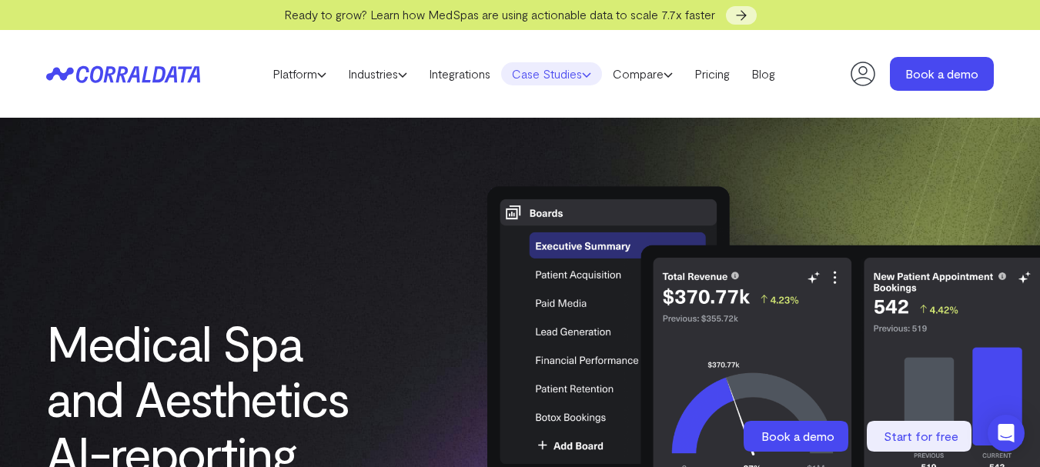
click at [579, 66] on link "Case Studies" at bounding box center [551, 73] width 101 height 23
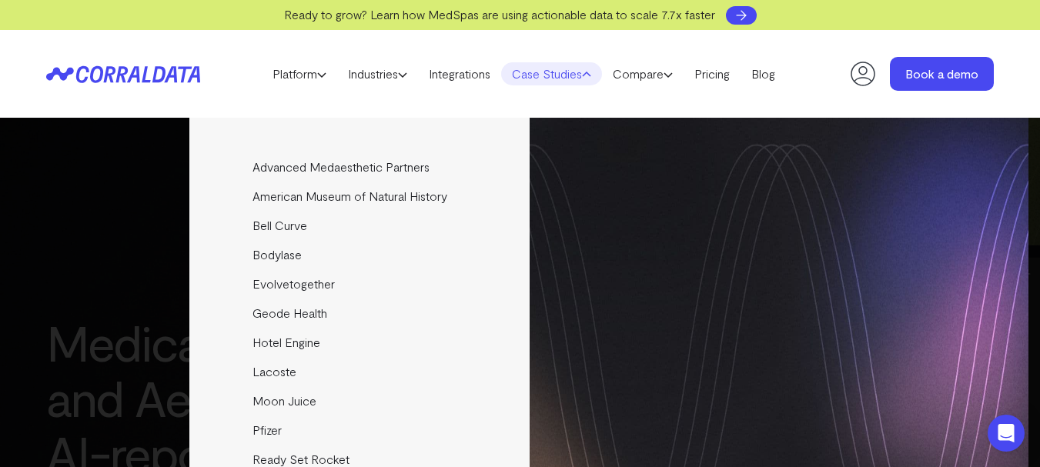
click at [744, 19] on icon at bounding box center [741, 15] width 15 height 15
